Goal: Check status

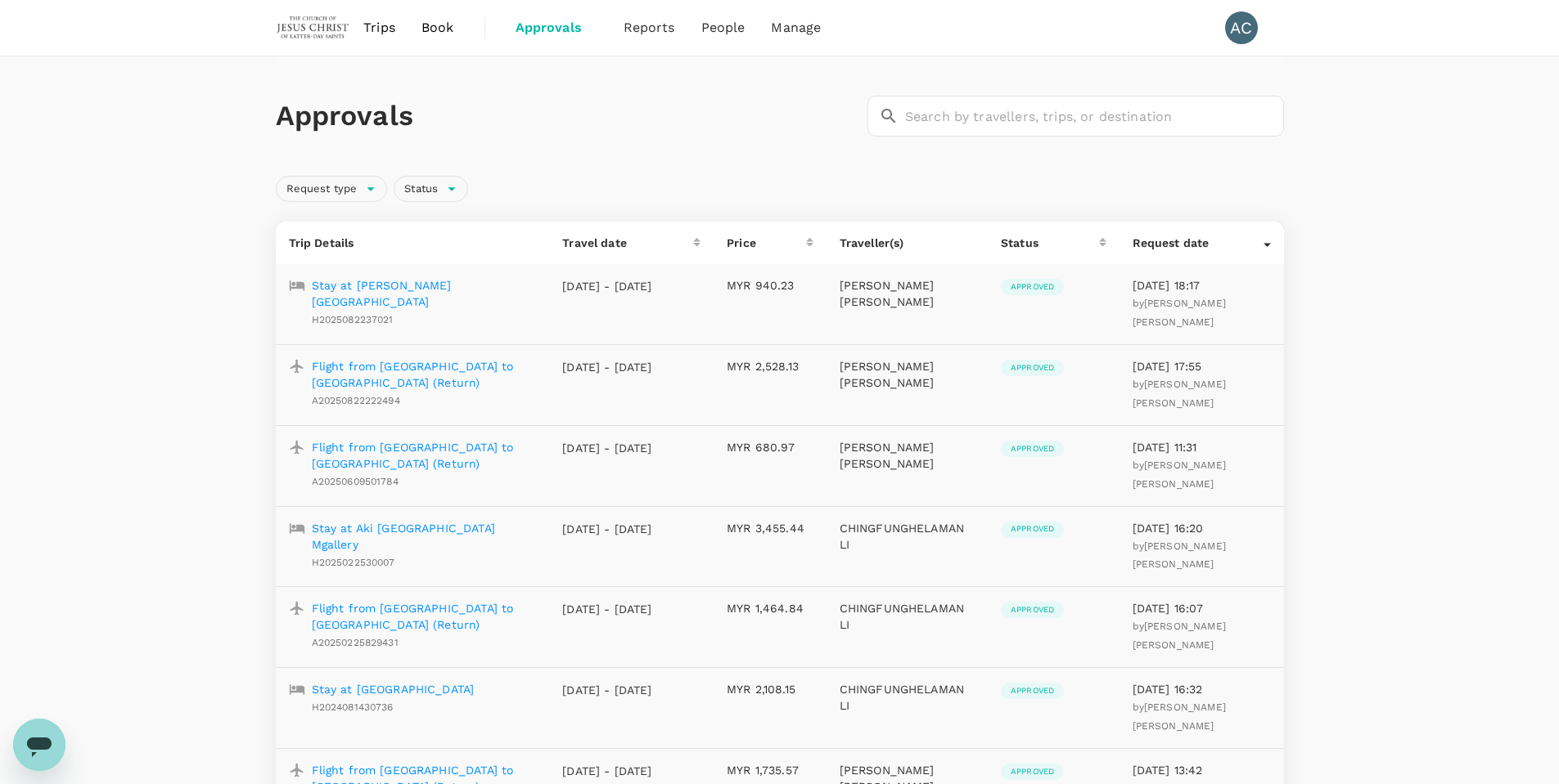
click at [400, 288] on p "Stay at [PERSON_NAME][GEOGRAPHIC_DATA]" at bounding box center [425, 293] width 225 height 33
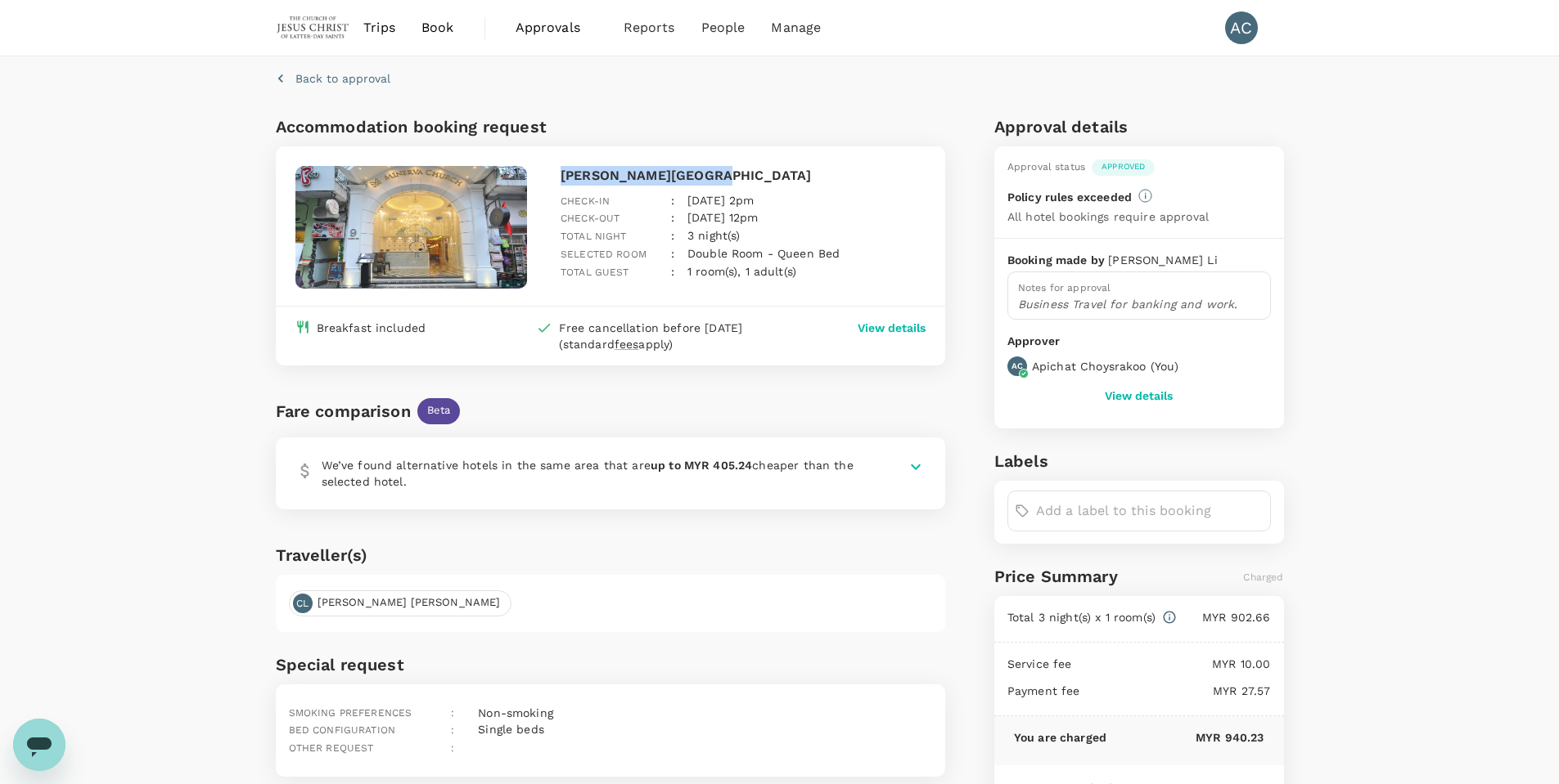
drag, startPoint x: 715, startPoint y: 174, endPoint x: 555, endPoint y: 176, distance: 160.0
click at [555, 176] on div "[PERSON_NAME][GEOGRAPHIC_DATA] Check-in : [DATE] 2pm Check-out : [DATE] 12pm To…" at bounding box center [739, 226] width 372 height 134
copy p "[PERSON_NAME][GEOGRAPHIC_DATA]"
click at [284, 78] on icon "button" at bounding box center [281, 78] width 16 height 16
